Goal: Information Seeking & Learning: Learn about a topic

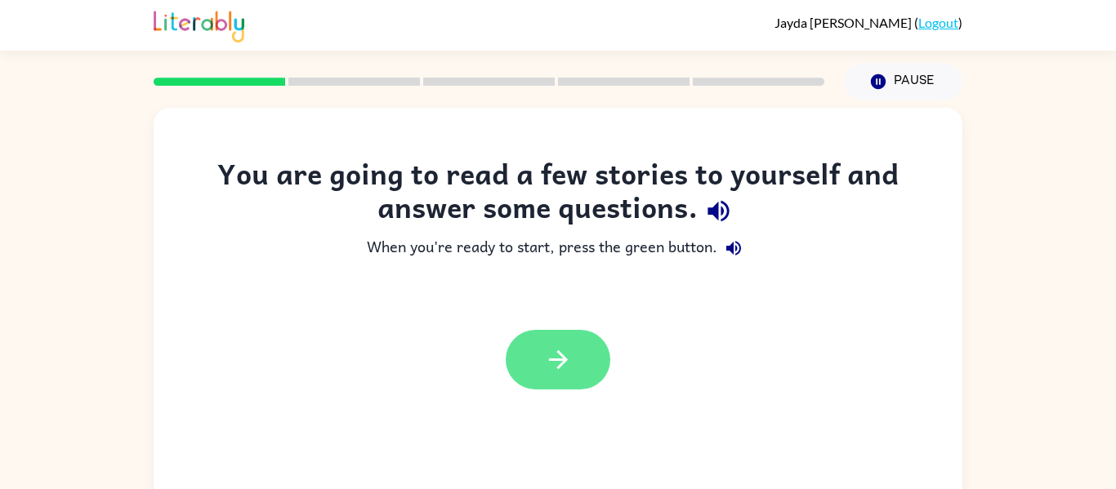
click at [560, 363] on icon "button" at bounding box center [558, 360] width 29 height 29
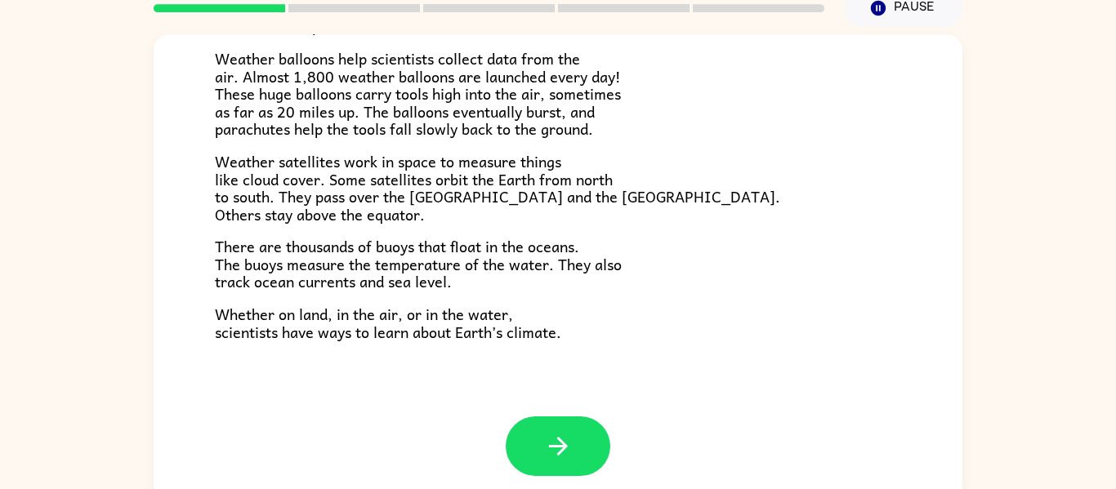
scroll to position [79, 0]
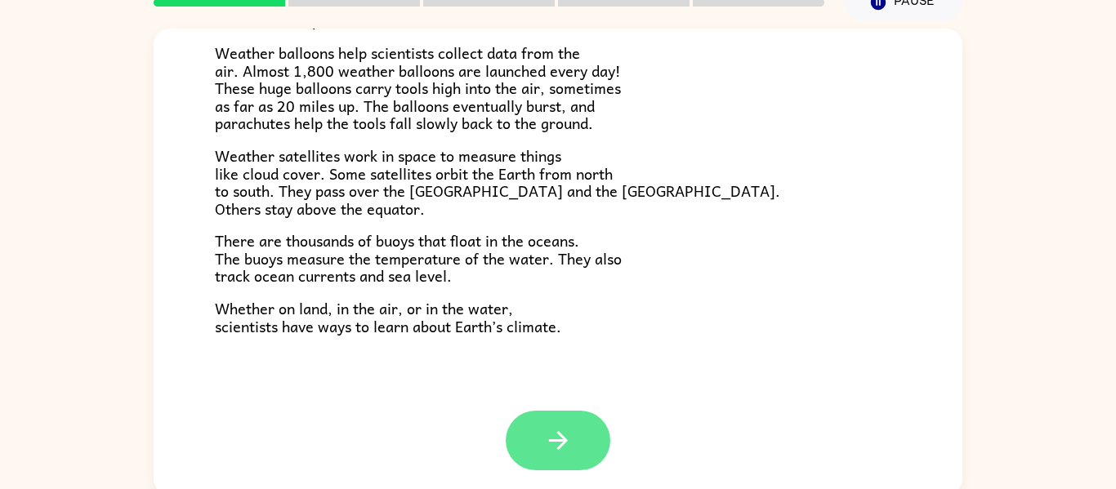
click at [538, 450] on button "button" at bounding box center [558, 441] width 105 height 60
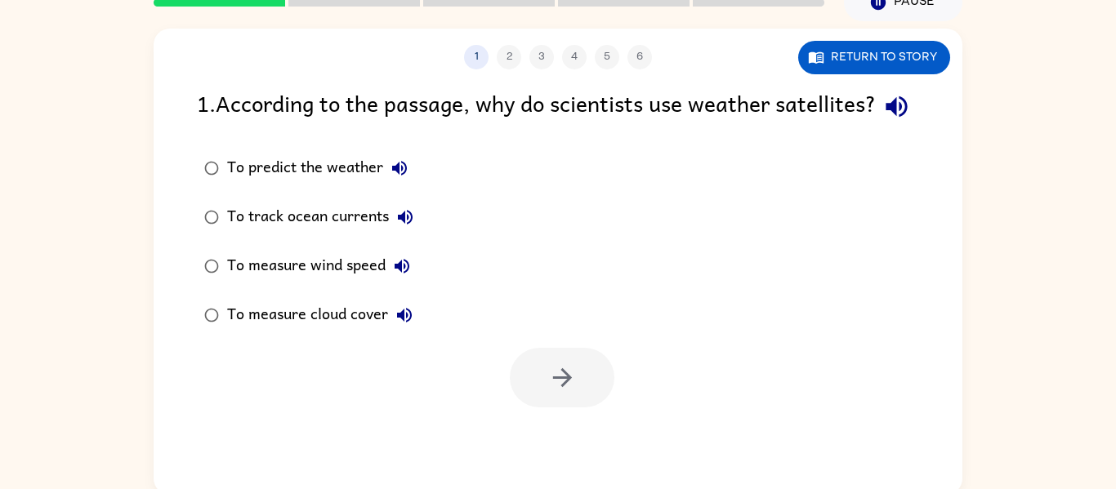
scroll to position [0, 0]
click at [355, 185] on div "To predict the weather" at bounding box center [321, 168] width 189 height 33
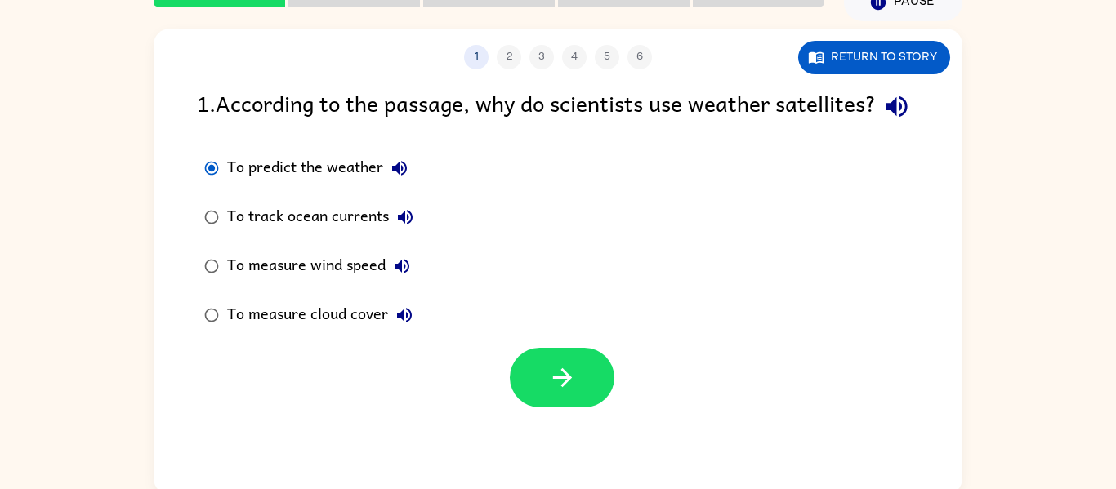
click at [395, 325] on icon "button" at bounding box center [405, 315] width 20 height 20
click at [334, 332] on div "To measure cloud cover" at bounding box center [324, 315] width 194 height 33
click at [525, 408] on button "button" at bounding box center [562, 378] width 105 height 60
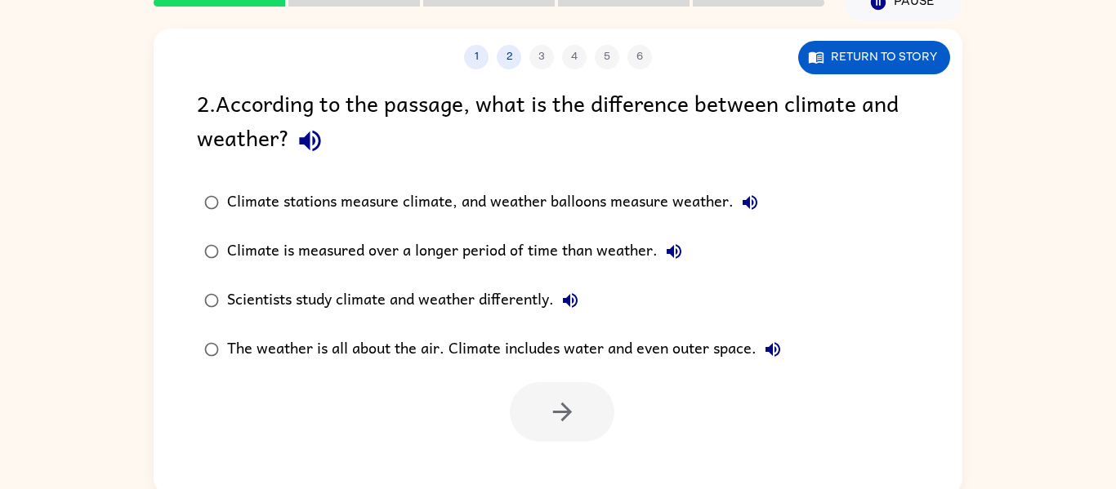
click at [415, 341] on div "The weather is all about the air. Climate includes water and even outer space." at bounding box center [508, 349] width 562 height 33
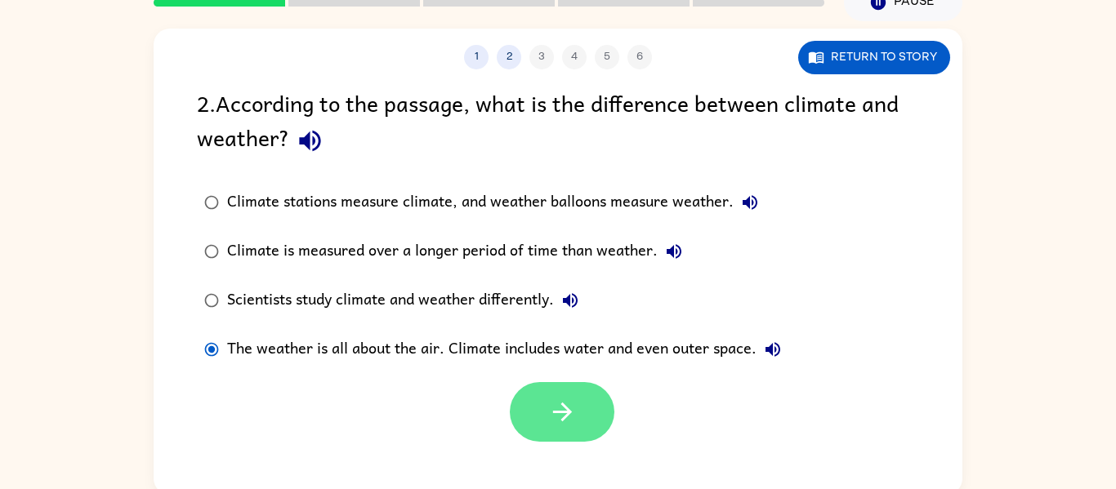
click at [534, 386] on button "button" at bounding box center [562, 412] width 105 height 60
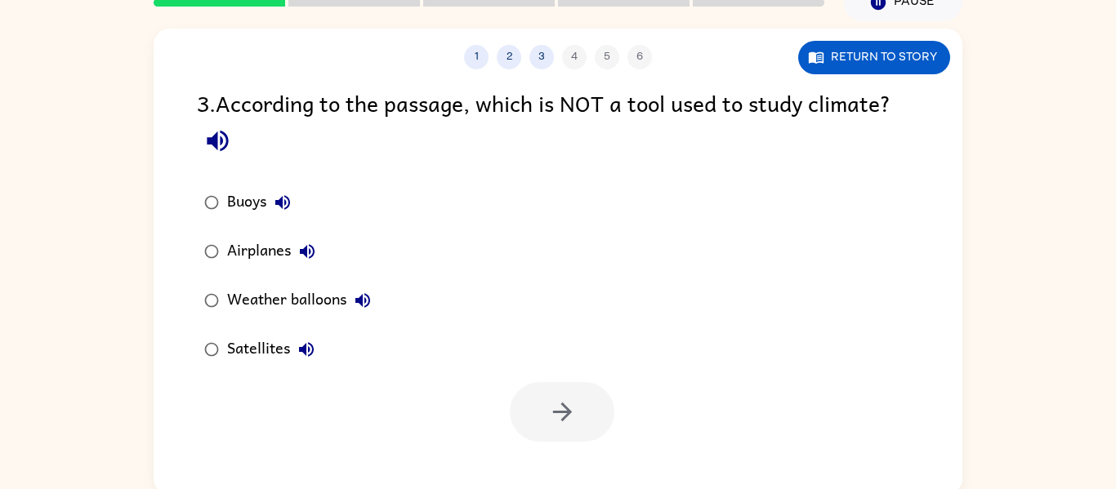
click at [275, 263] on div "Airplanes" at bounding box center [275, 251] width 96 height 33
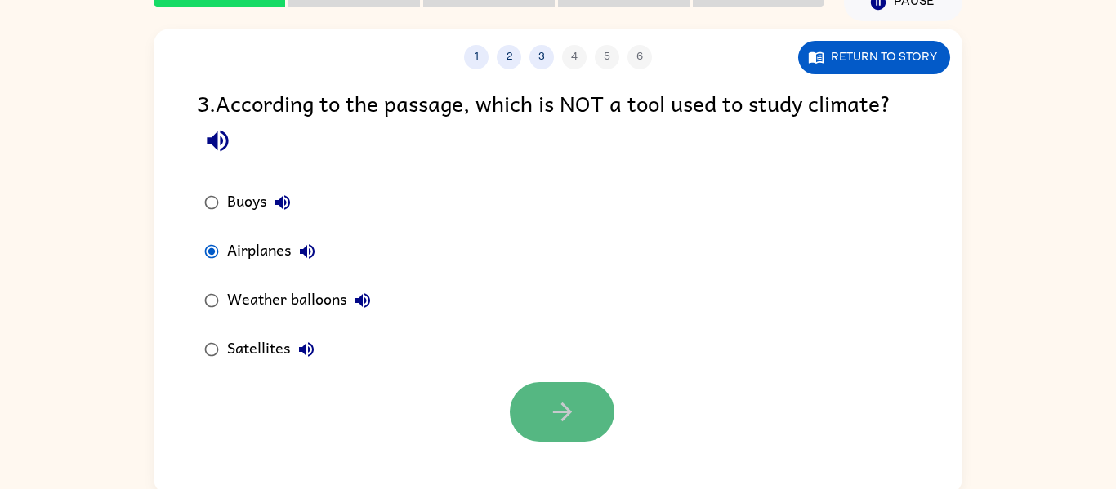
click at [571, 428] on button "button" at bounding box center [562, 412] width 105 height 60
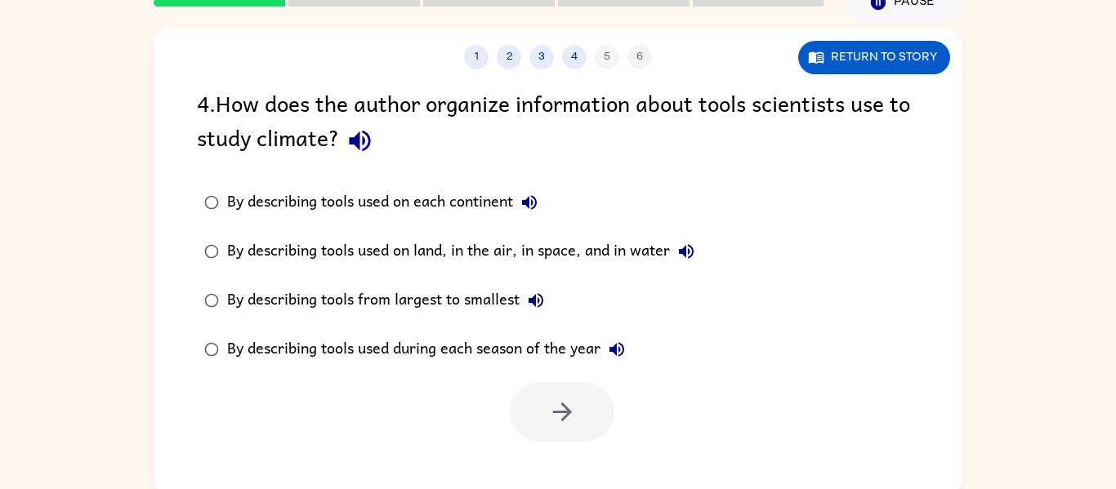
click at [462, 344] on div "By describing tools used during each season of the year" at bounding box center [430, 349] width 406 height 33
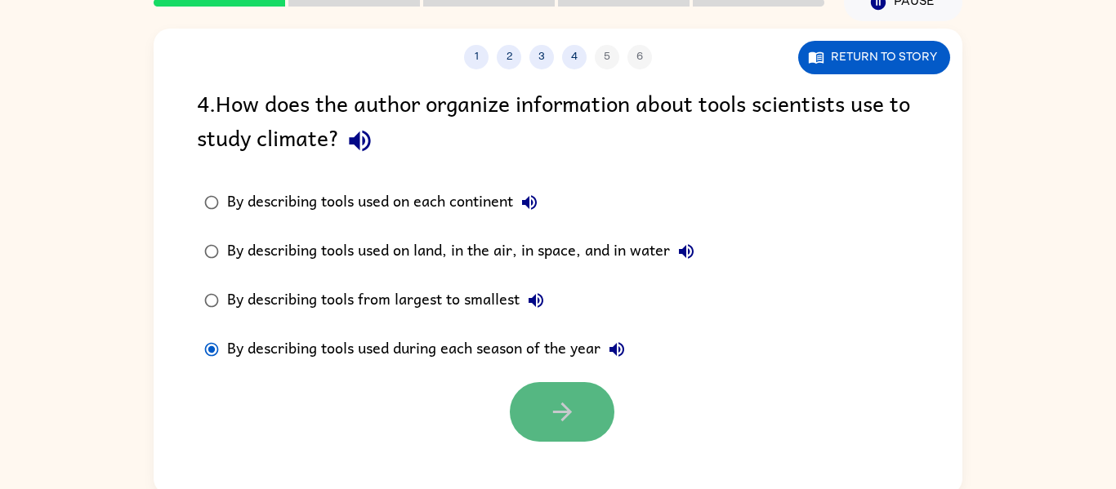
click at [553, 408] on icon "button" at bounding box center [562, 412] width 29 height 29
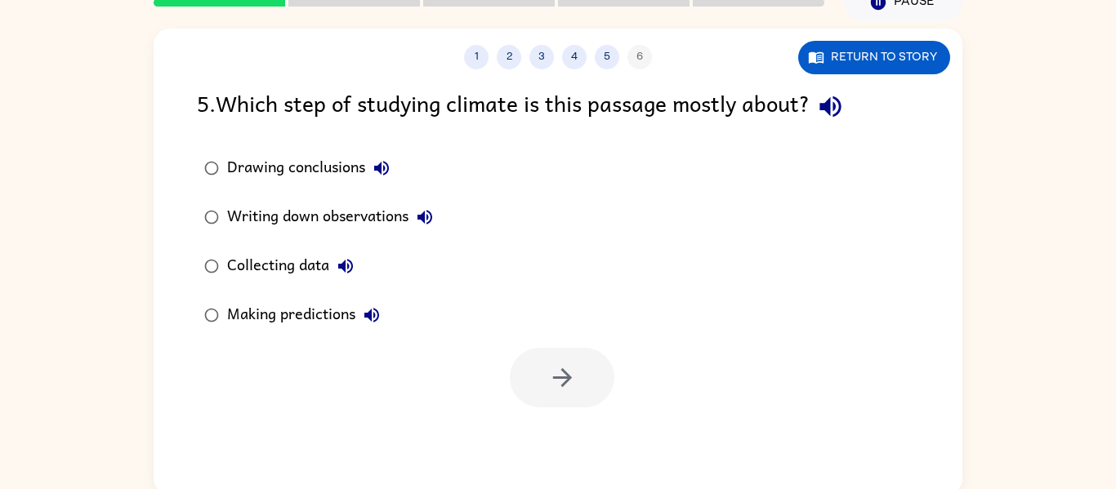
click at [310, 261] on div "Collecting data" at bounding box center [294, 266] width 135 height 33
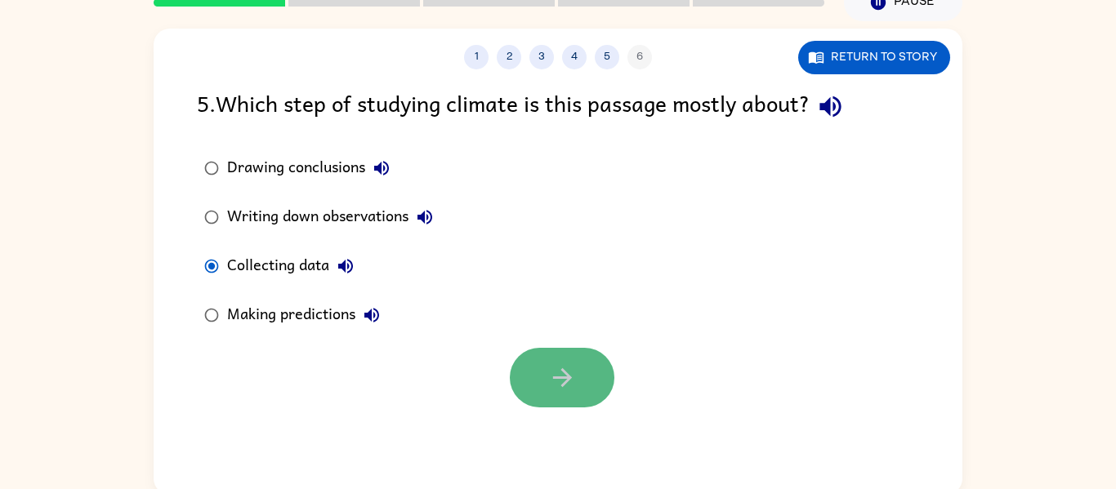
click at [589, 392] on button "button" at bounding box center [562, 378] width 105 height 60
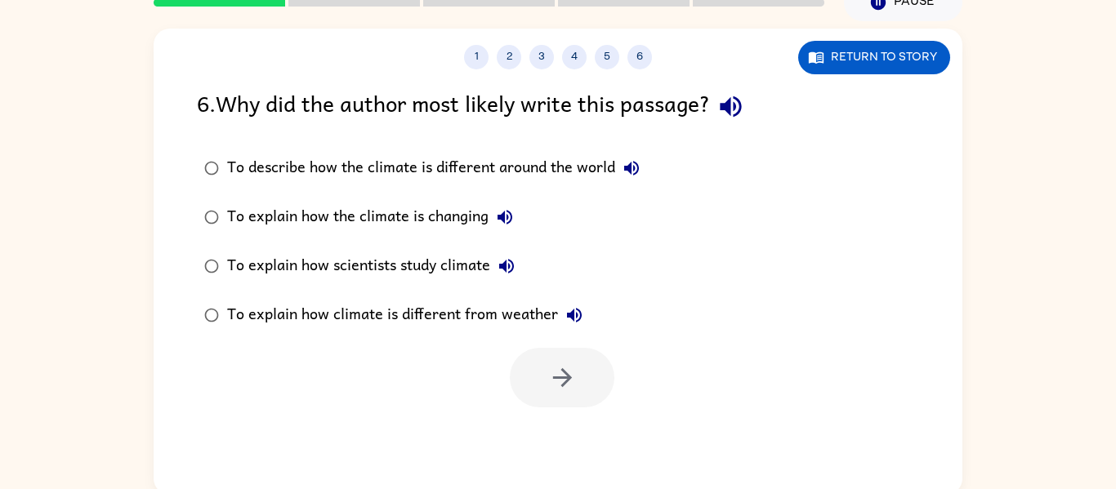
click at [390, 259] on div "To explain how scientists study climate" at bounding box center [375, 266] width 296 height 33
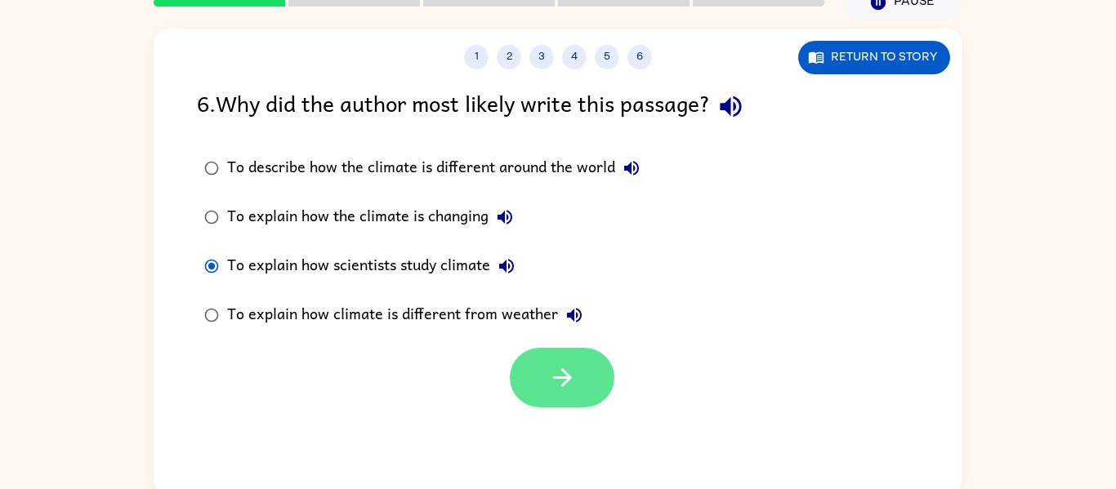
click at [525, 372] on button "button" at bounding box center [562, 378] width 105 height 60
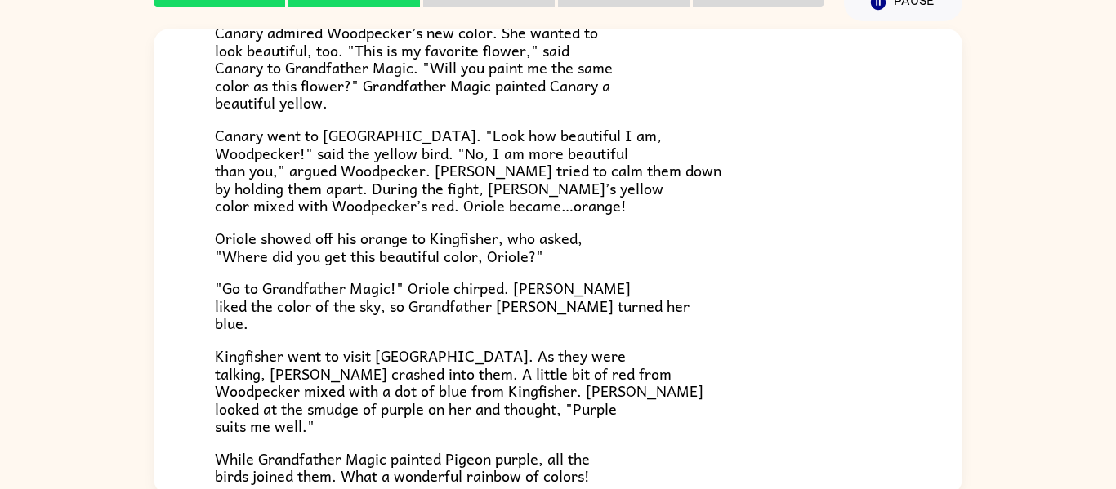
scroll to position [421, 0]
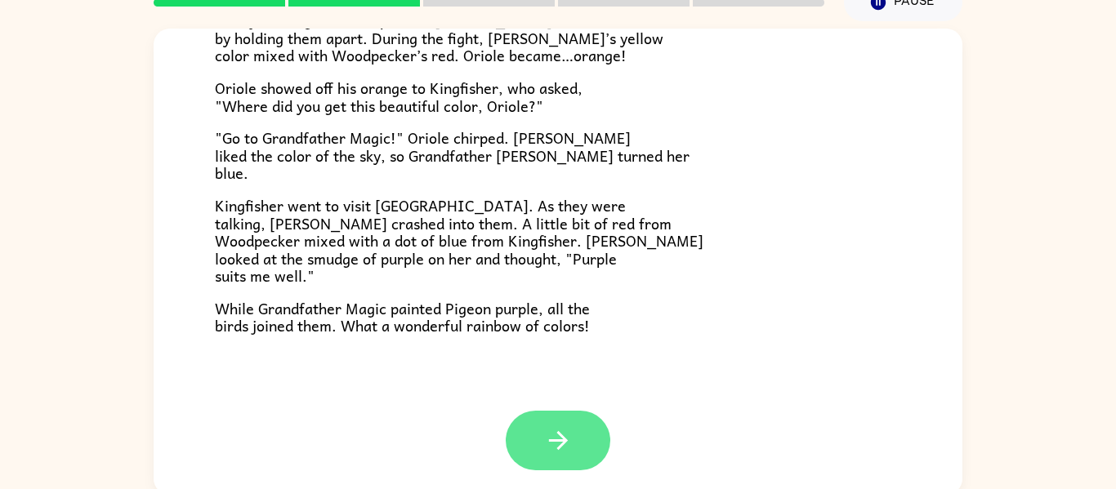
click at [550, 444] on icon "button" at bounding box center [558, 440] width 29 height 29
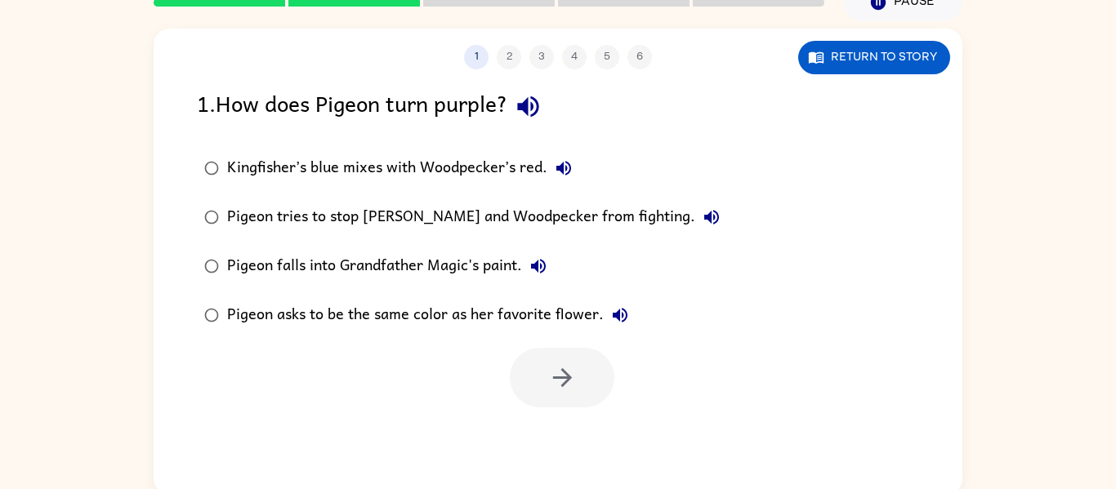
scroll to position [0, 0]
click at [377, 307] on div "Pigeon asks to be the same color as her favorite flower." at bounding box center [431, 315] width 409 height 33
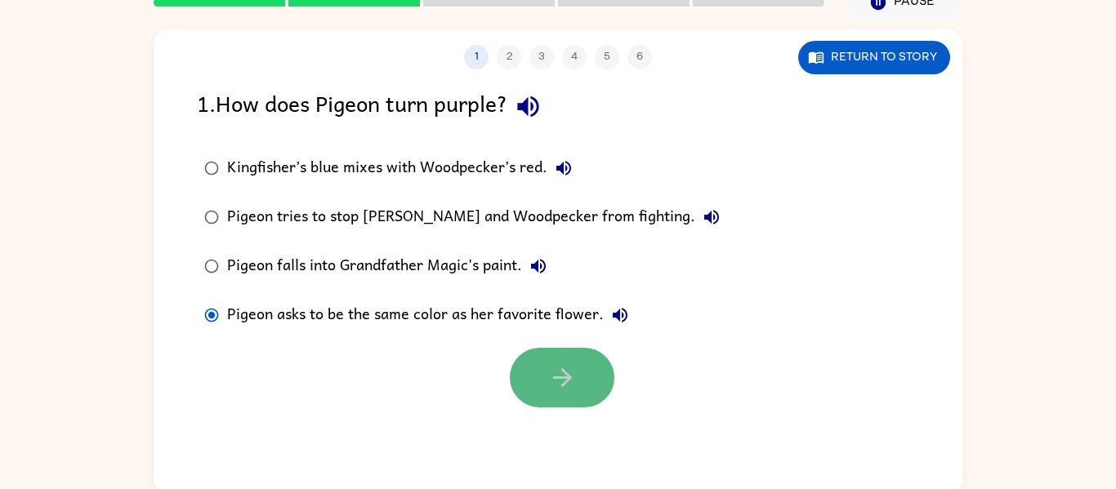
click at [566, 395] on button "button" at bounding box center [562, 378] width 105 height 60
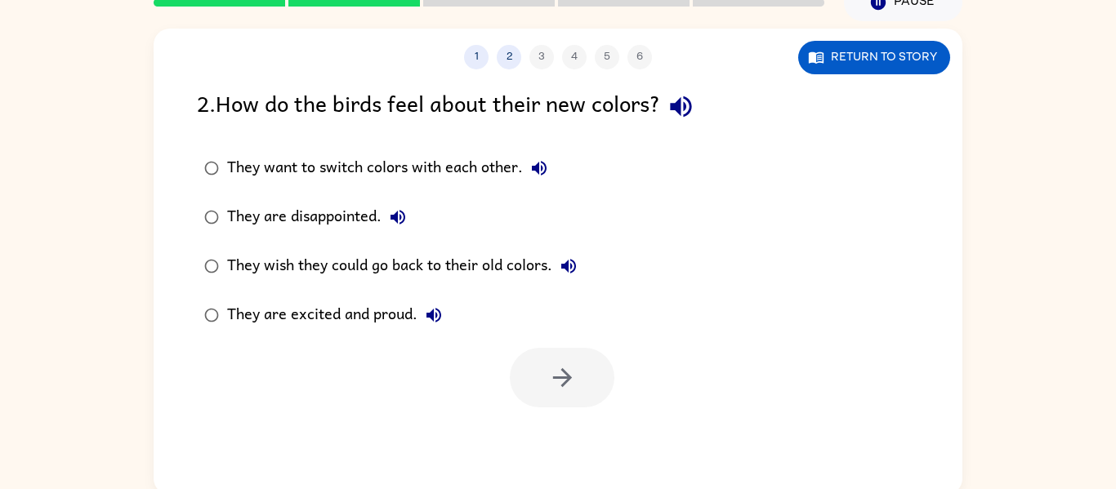
click at [369, 305] on div "They are excited and proud." at bounding box center [338, 315] width 223 height 33
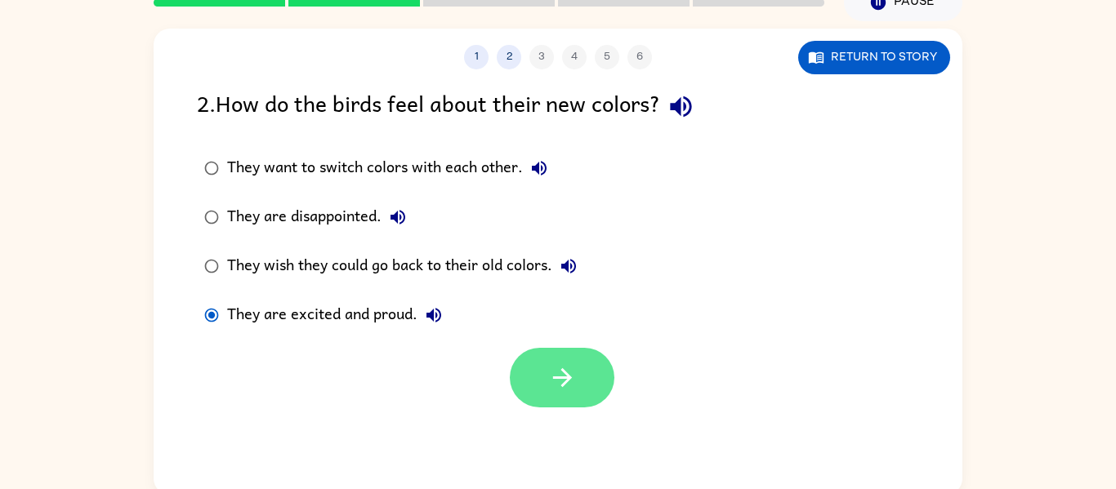
click at [532, 373] on button "button" at bounding box center [562, 378] width 105 height 60
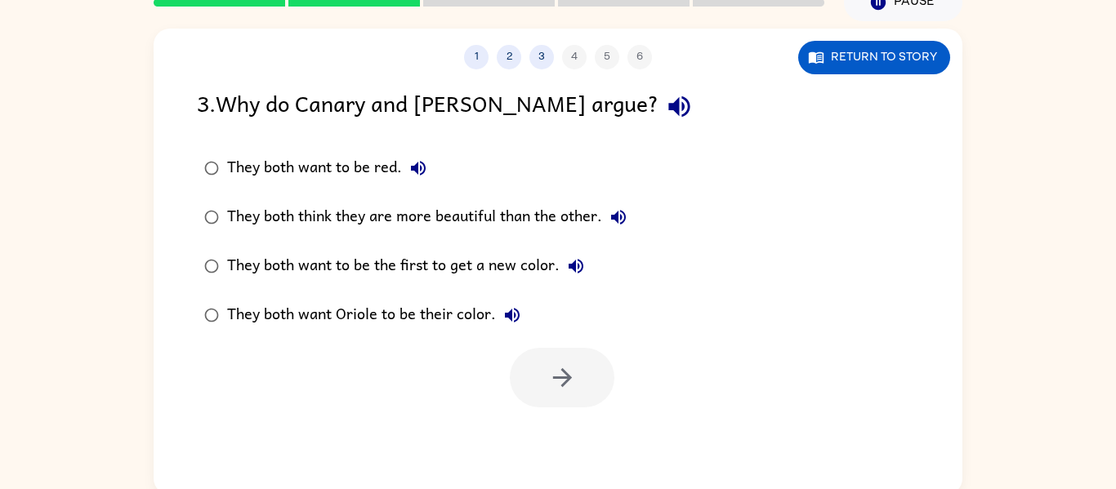
click at [374, 229] on div "They both think they are more beautiful than the other." at bounding box center [431, 217] width 408 height 33
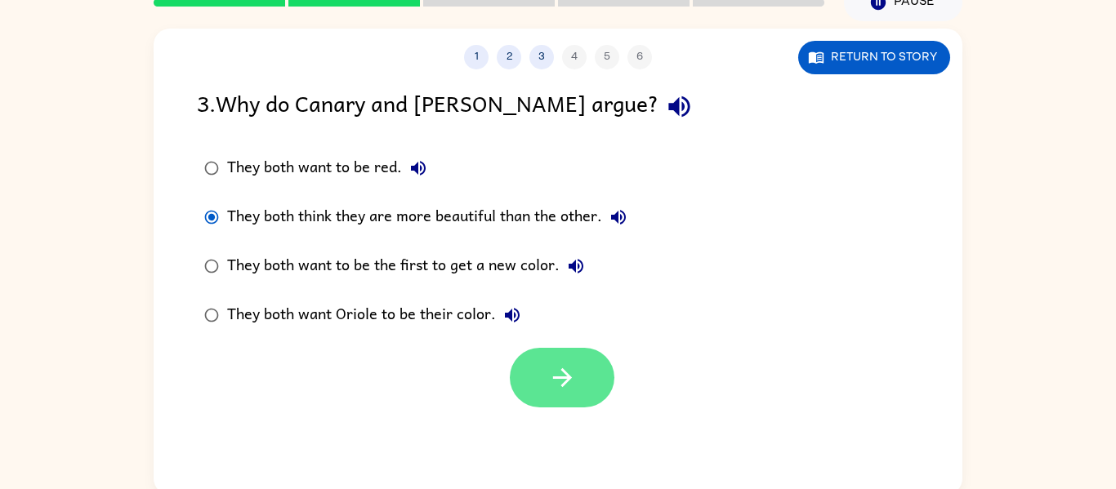
click at [534, 372] on button "button" at bounding box center [562, 378] width 105 height 60
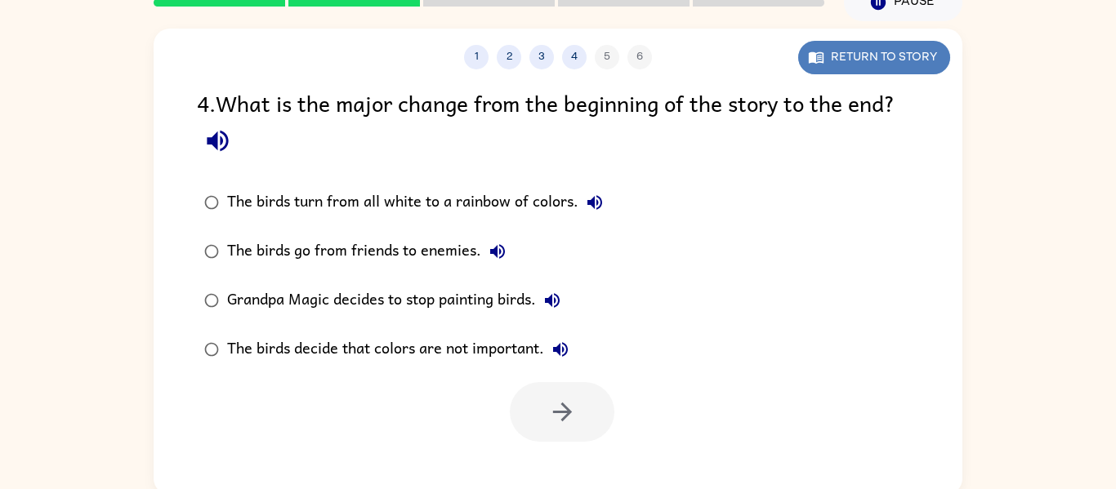
click at [916, 62] on button "Return to story" at bounding box center [874, 57] width 152 height 33
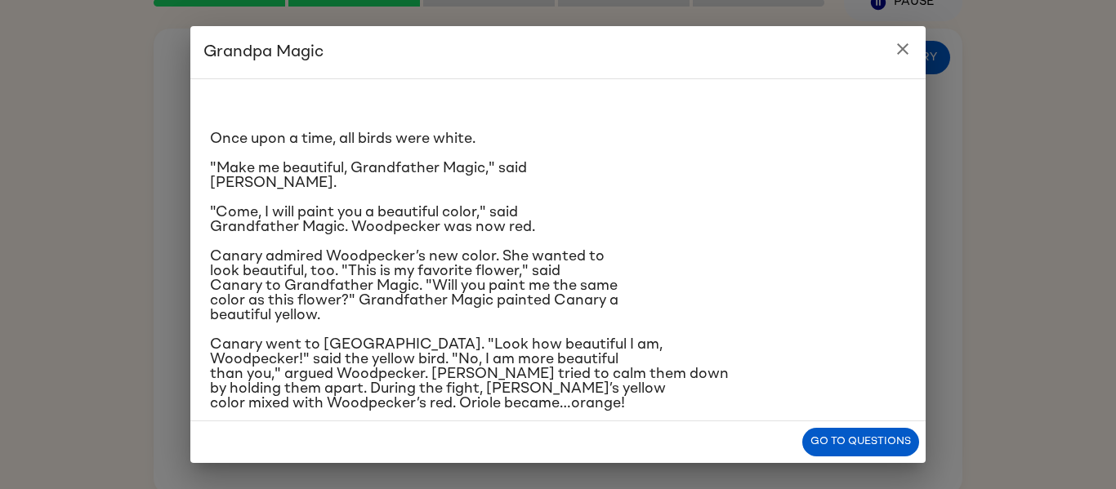
scroll to position [253, 0]
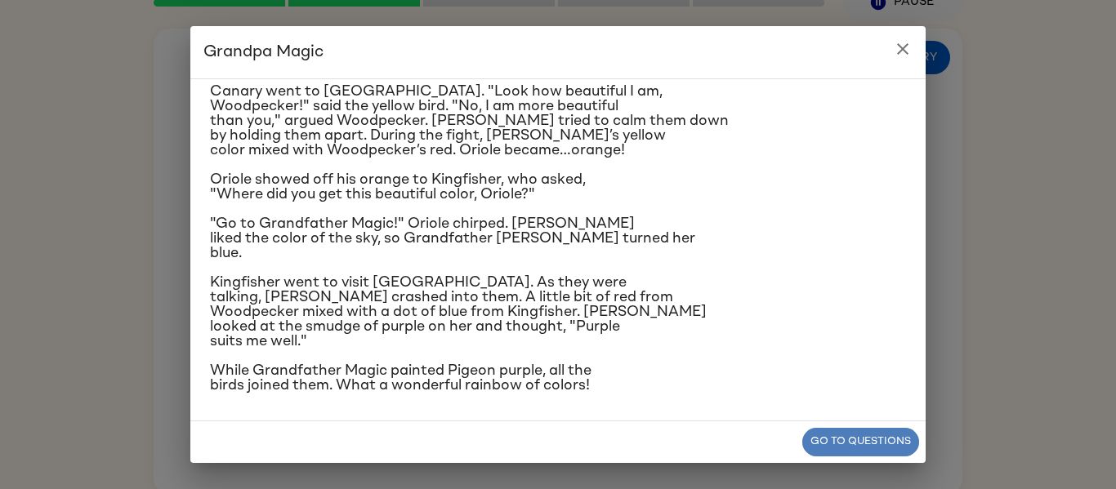
click at [854, 434] on button "Go to questions" at bounding box center [860, 442] width 117 height 29
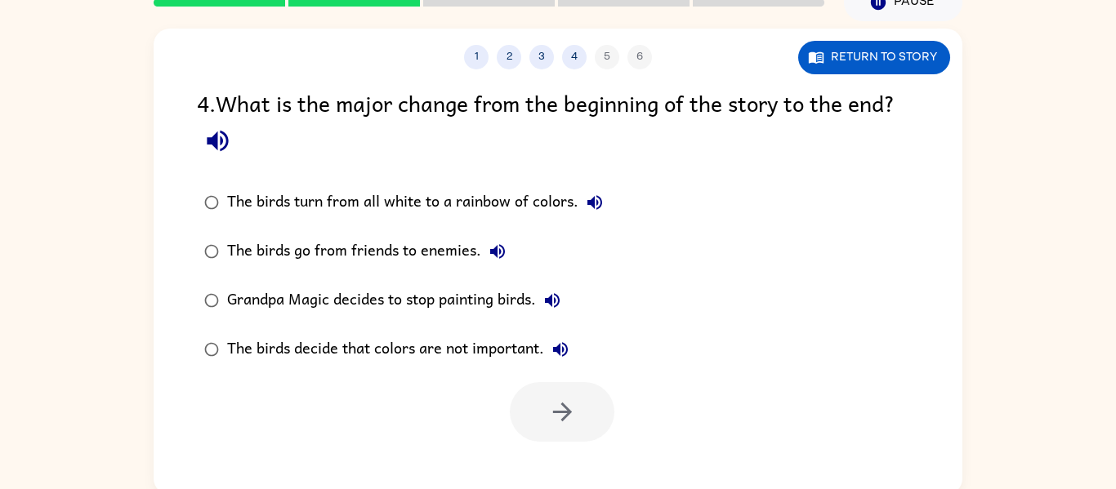
click at [516, 290] on div "Grandpa Magic decides to stop painting birds." at bounding box center [397, 300] width 341 height 33
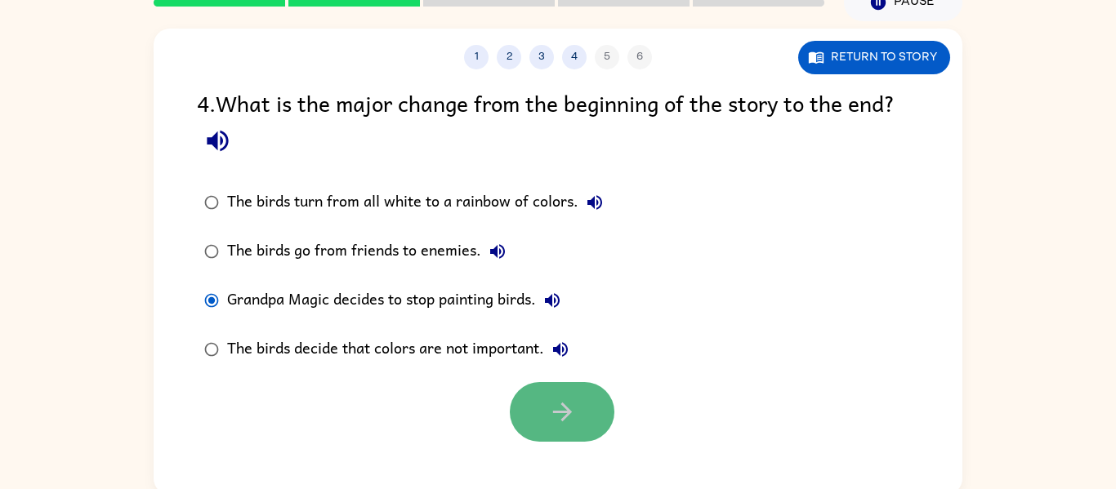
click at [581, 416] on button "button" at bounding box center [562, 412] width 105 height 60
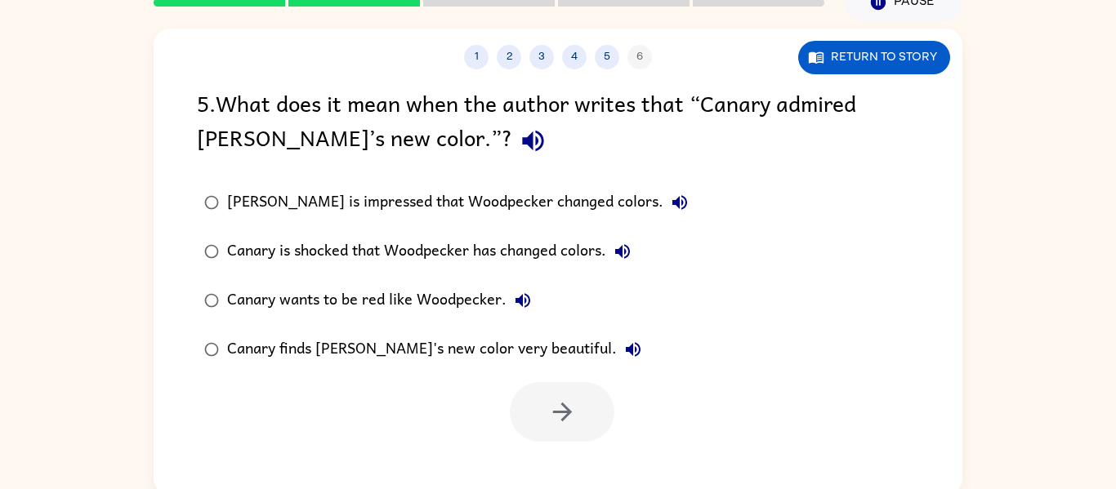
click at [388, 337] on div "Canary finds [PERSON_NAME]'s new color very beautiful." at bounding box center [438, 349] width 422 height 33
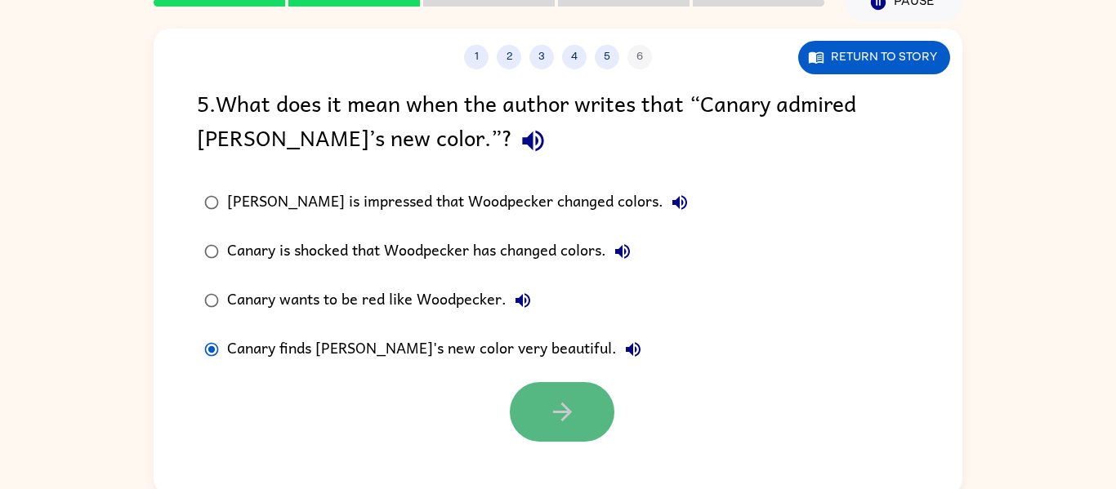
click at [528, 412] on button "button" at bounding box center [562, 412] width 105 height 60
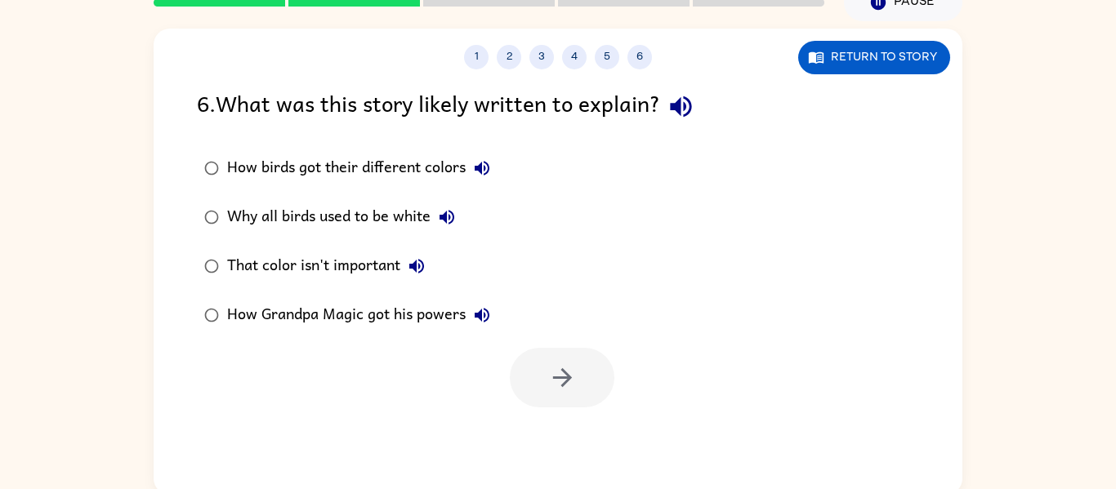
click at [421, 314] on div "How Grandpa Magic got his powers" at bounding box center [362, 315] width 271 height 33
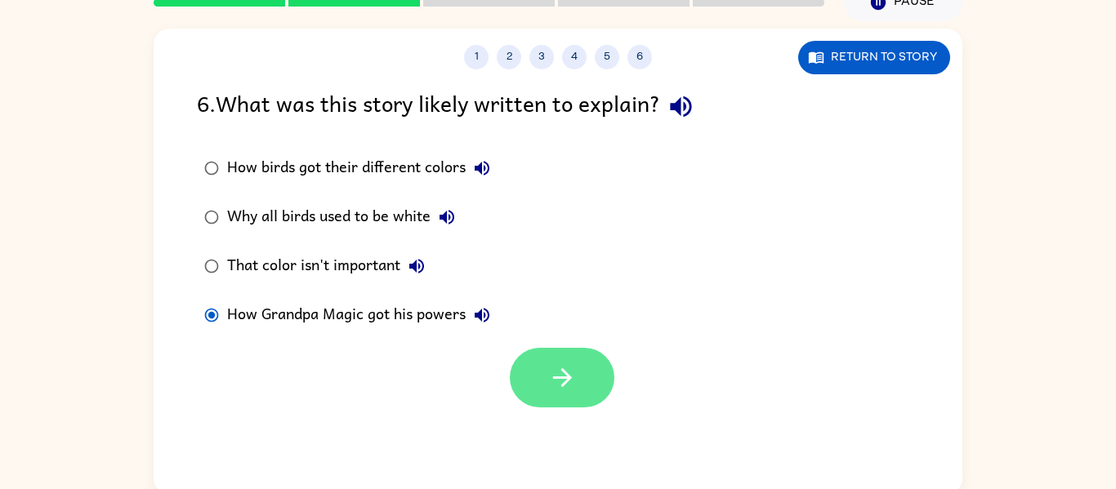
click at [553, 376] on icon "button" at bounding box center [562, 377] width 29 height 29
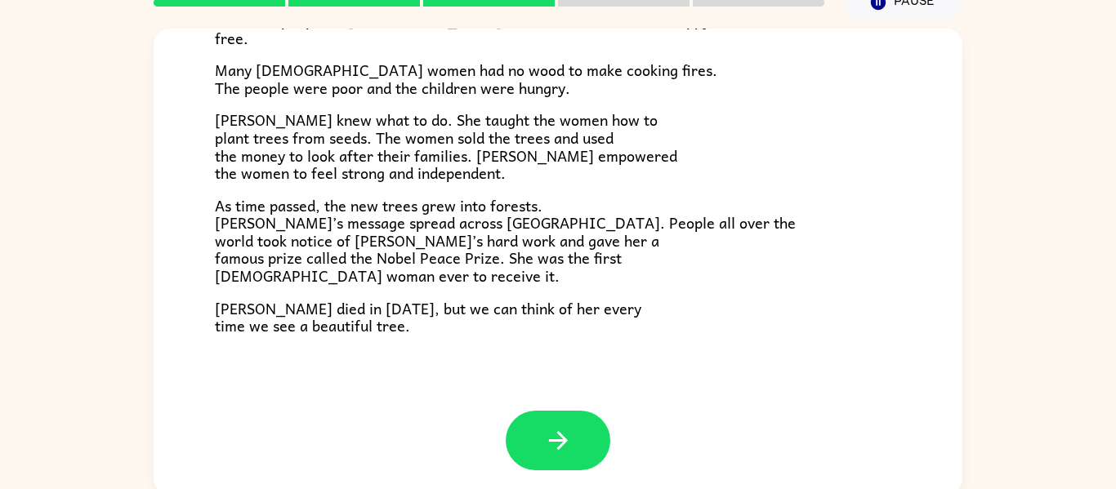
scroll to position [85, 0]
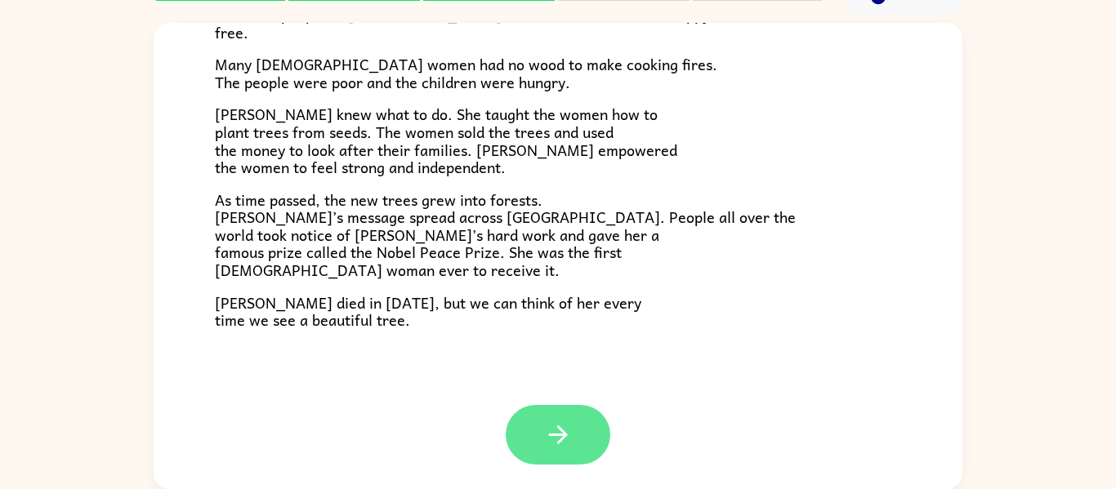
click at [546, 452] on button "button" at bounding box center [558, 435] width 105 height 60
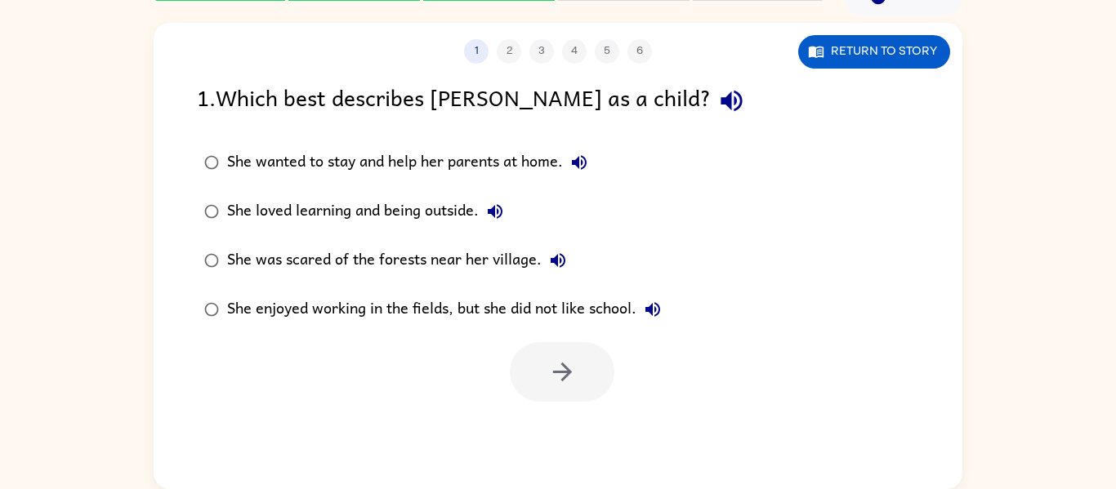
scroll to position [0, 0]
click at [430, 163] on div "She wanted to stay and help her parents at home." at bounding box center [411, 162] width 368 height 33
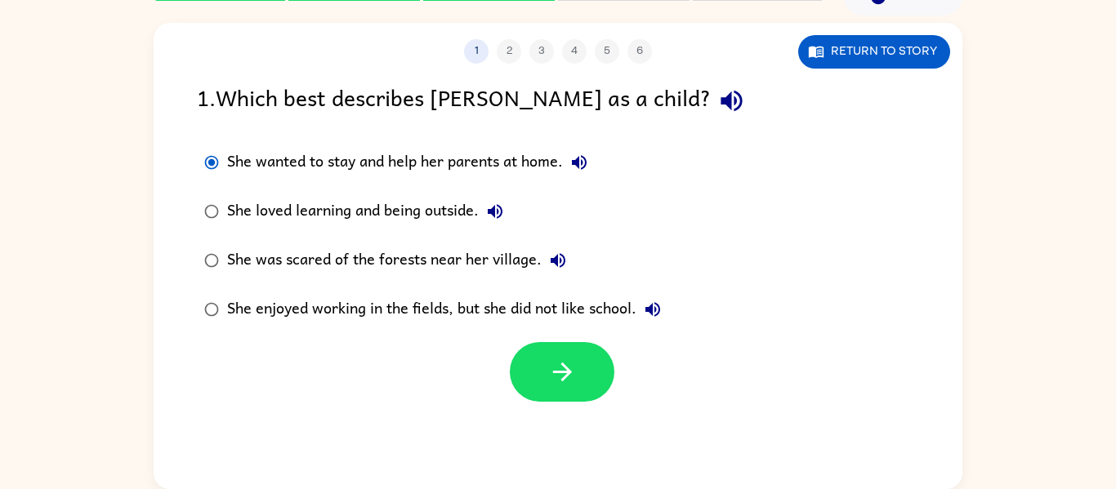
click at [461, 212] on div "She loved learning and being outside." at bounding box center [369, 211] width 284 height 33
click at [528, 363] on button "button" at bounding box center [562, 372] width 105 height 60
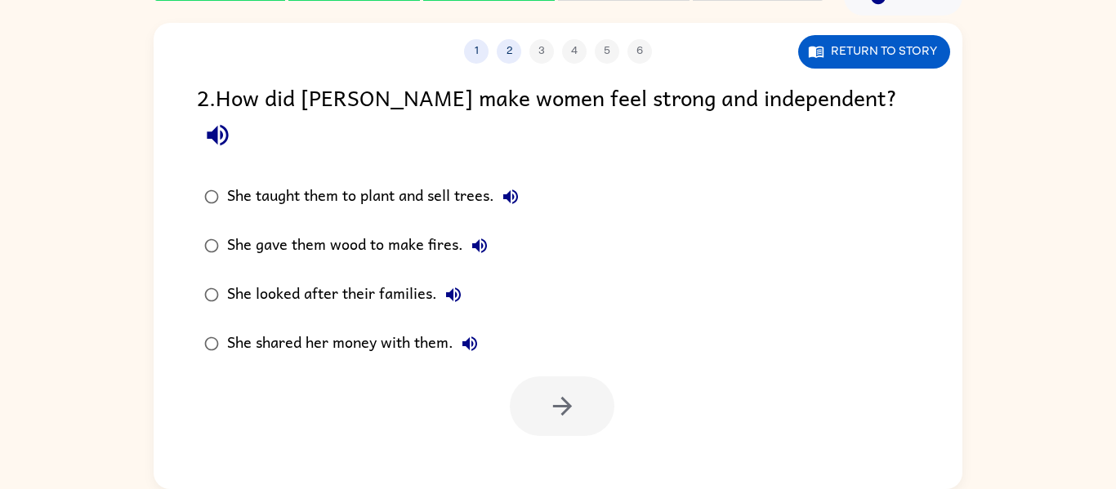
click at [456, 181] on div "She taught them to plant and sell trees." at bounding box center [377, 197] width 300 height 33
click at [563, 389] on button "button" at bounding box center [562, 407] width 105 height 60
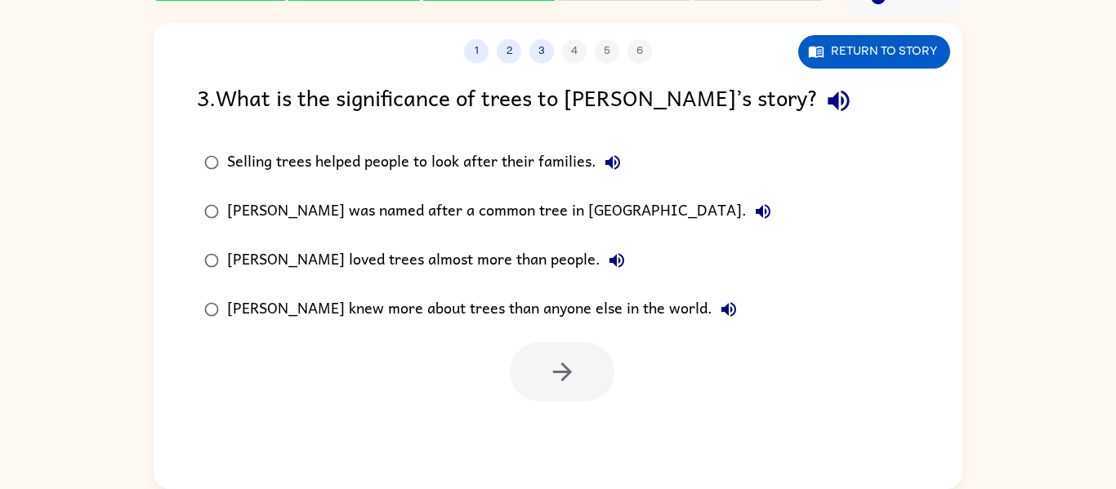
click at [487, 211] on div "[PERSON_NAME] was named after a common tree in [GEOGRAPHIC_DATA]." at bounding box center [503, 211] width 552 height 33
click at [539, 355] on button "button" at bounding box center [562, 372] width 105 height 60
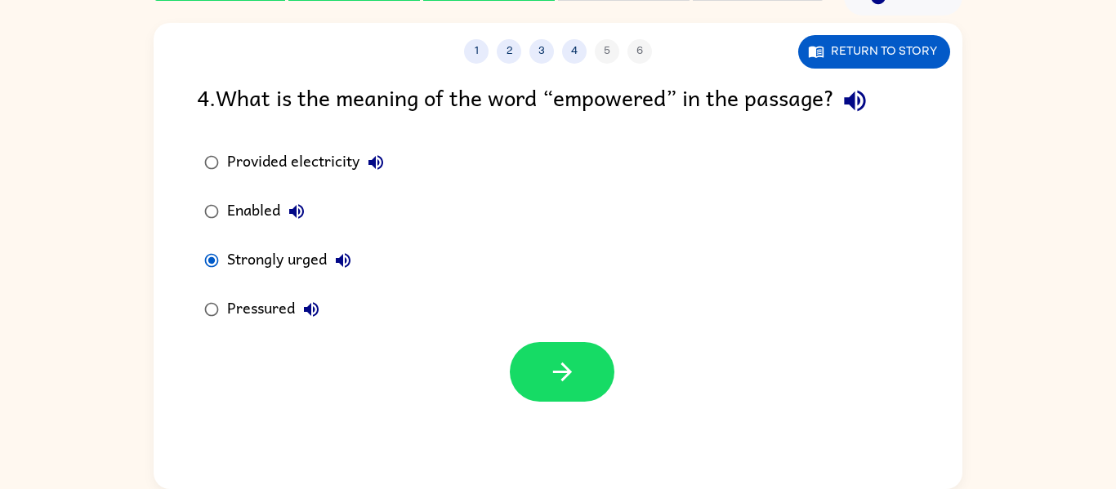
click at [527, 343] on div at bounding box center [562, 372] width 105 height 60
click at [560, 361] on icon "button" at bounding box center [562, 372] width 29 height 29
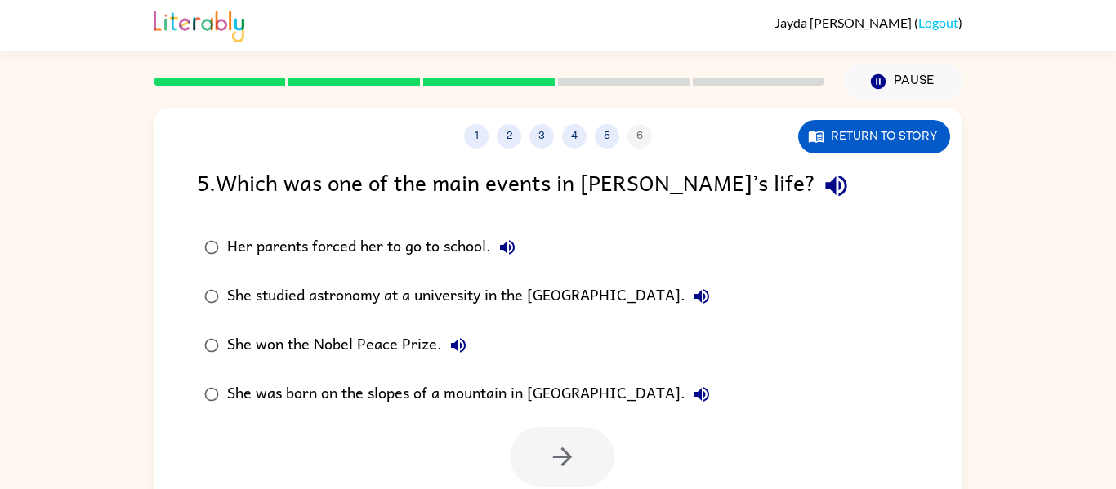
click at [327, 346] on div "She won the Nobel Peace Prize." at bounding box center [351, 345] width 248 height 33
click at [548, 459] on icon "button" at bounding box center [562, 457] width 29 height 29
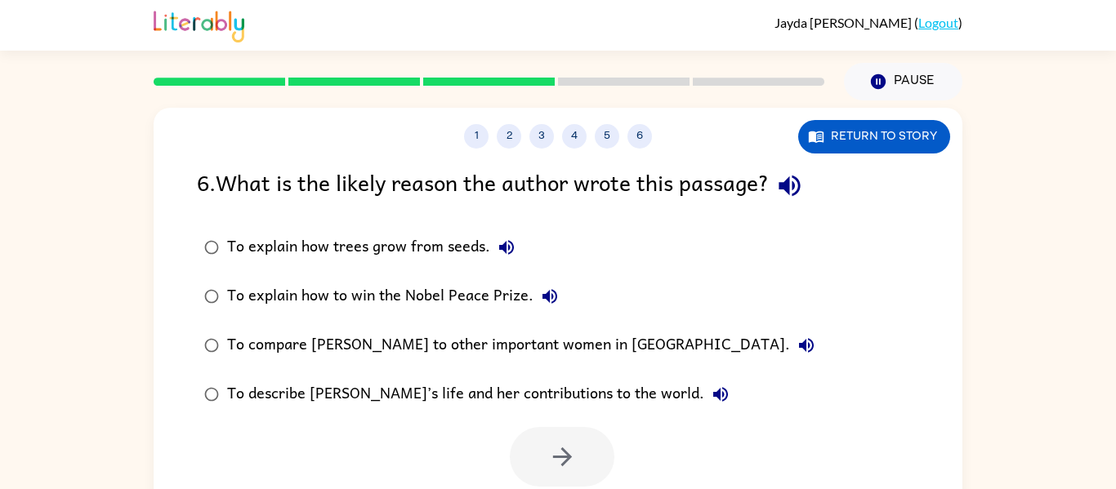
click at [399, 343] on div "To compare [PERSON_NAME] to other important women in [GEOGRAPHIC_DATA]." at bounding box center [524, 345] width 595 height 33
click at [546, 430] on button "button" at bounding box center [562, 457] width 105 height 60
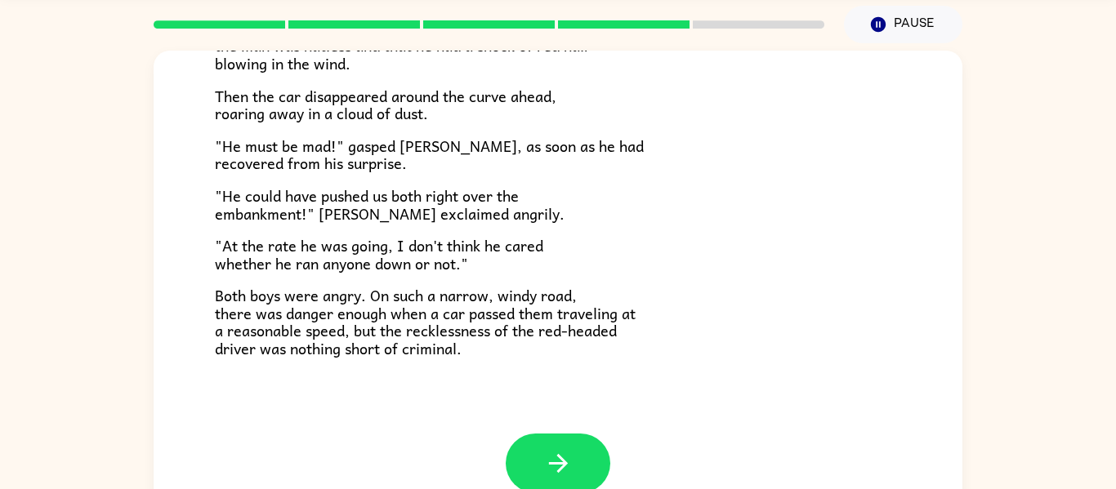
scroll to position [47, 0]
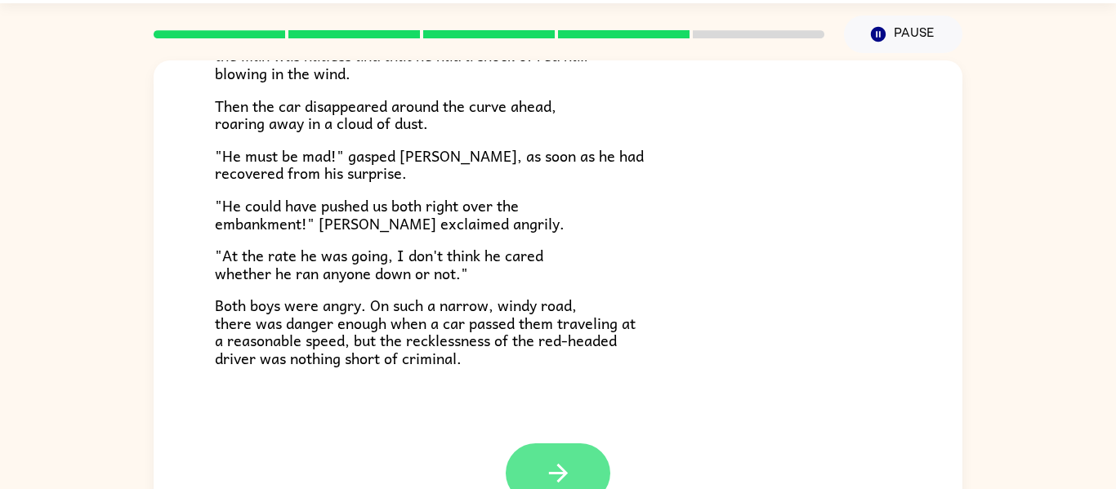
click at [529, 477] on button "button" at bounding box center [558, 474] width 105 height 60
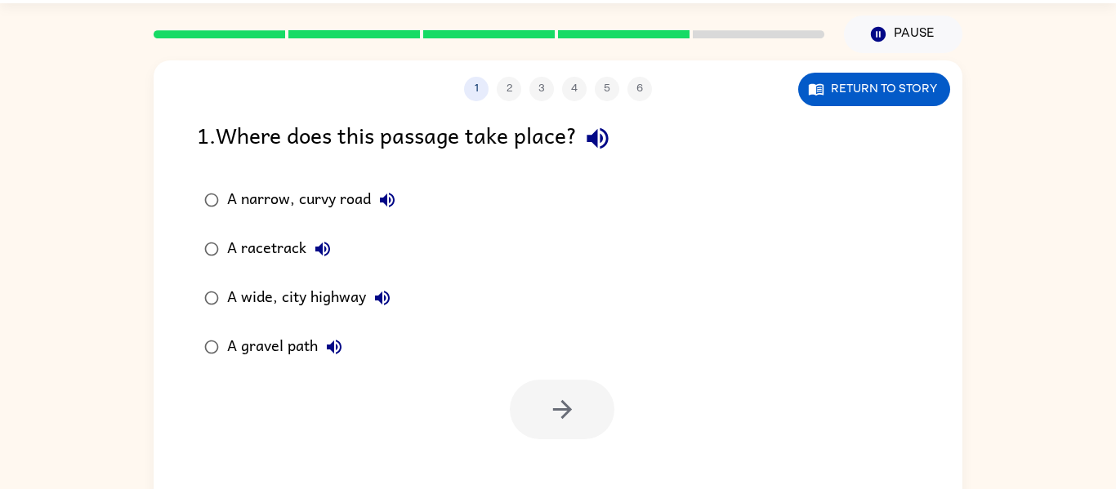
scroll to position [0, 0]
click at [285, 344] on div "A gravel path" at bounding box center [288, 347] width 123 height 33
click at [593, 419] on button "button" at bounding box center [562, 410] width 105 height 60
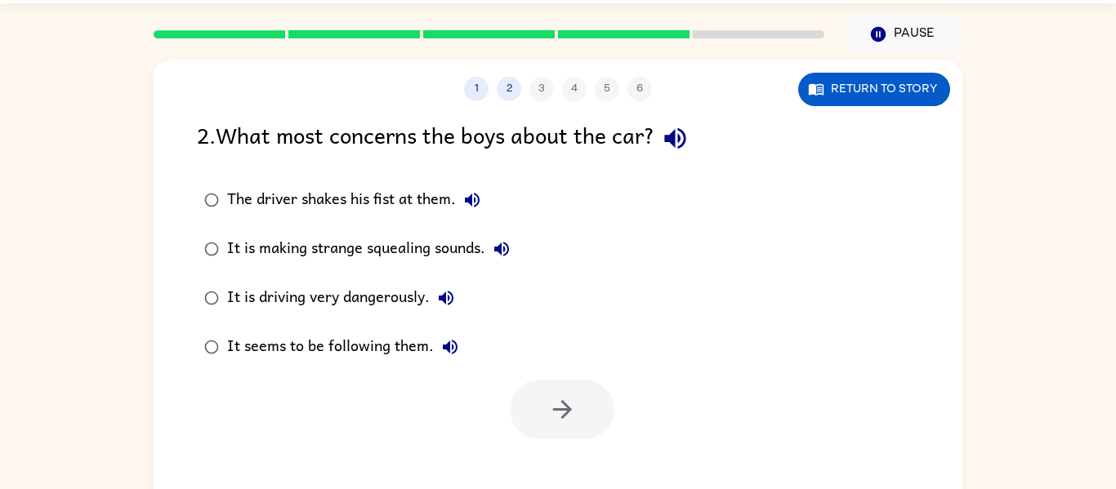
click at [359, 292] on div "It is driving very dangerously." at bounding box center [344, 298] width 235 height 33
click at [600, 405] on button "button" at bounding box center [562, 410] width 105 height 60
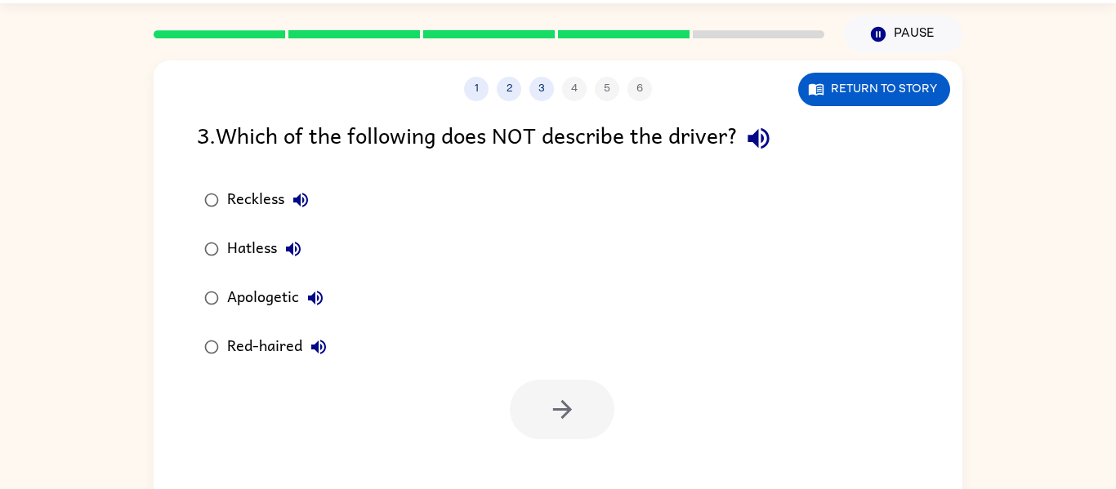
click at [282, 301] on div "Apologetic" at bounding box center [279, 298] width 105 height 33
click at [546, 404] on button "button" at bounding box center [562, 410] width 105 height 60
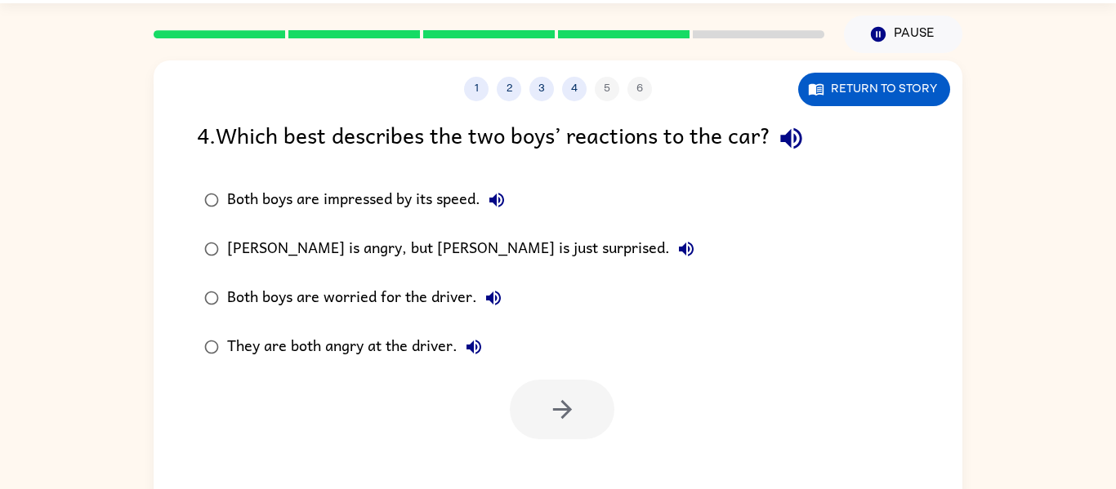
click at [367, 341] on div "They are both angry at the driver." at bounding box center [358, 347] width 263 height 33
click at [572, 414] on icon "button" at bounding box center [562, 409] width 29 height 29
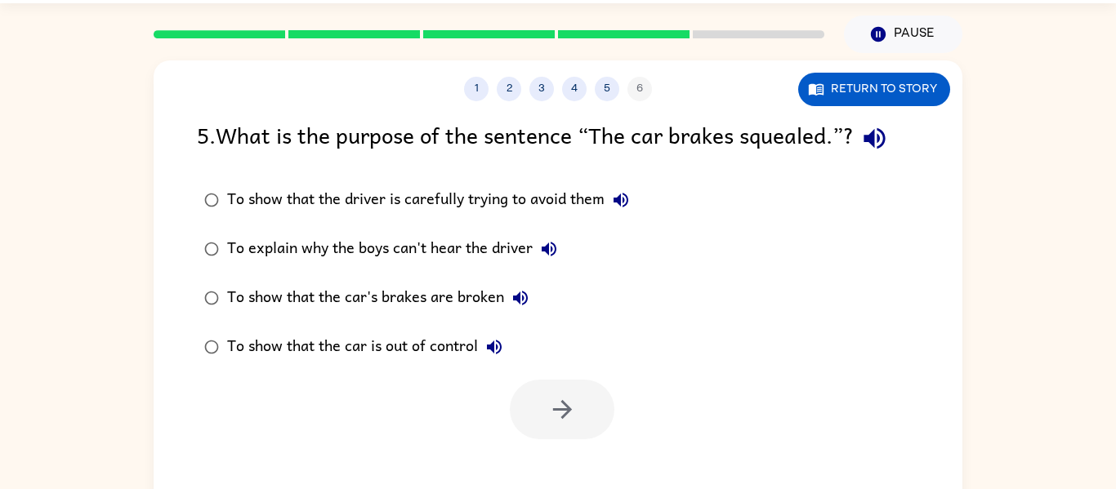
click at [423, 344] on div "To show that the car is out of control" at bounding box center [368, 347] width 283 height 33
click at [551, 399] on icon "button" at bounding box center [562, 409] width 29 height 29
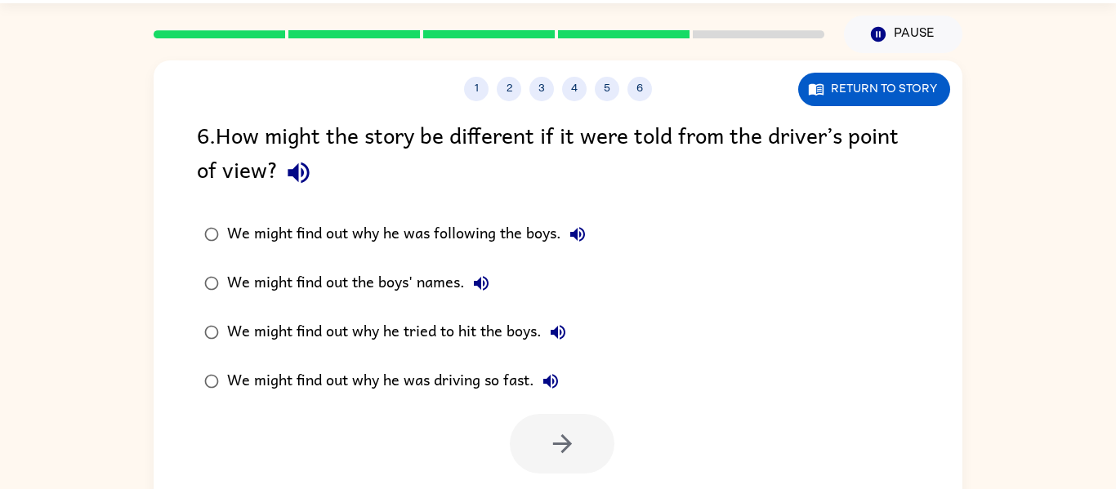
click at [464, 386] on div "We might find out why he was driving so fast." at bounding box center [397, 381] width 340 height 33
click at [593, 464] on button "button" at bounding box center [562, 444] width 105 height 60
